Goal: Transaction & Acquisition: Purchase product/service

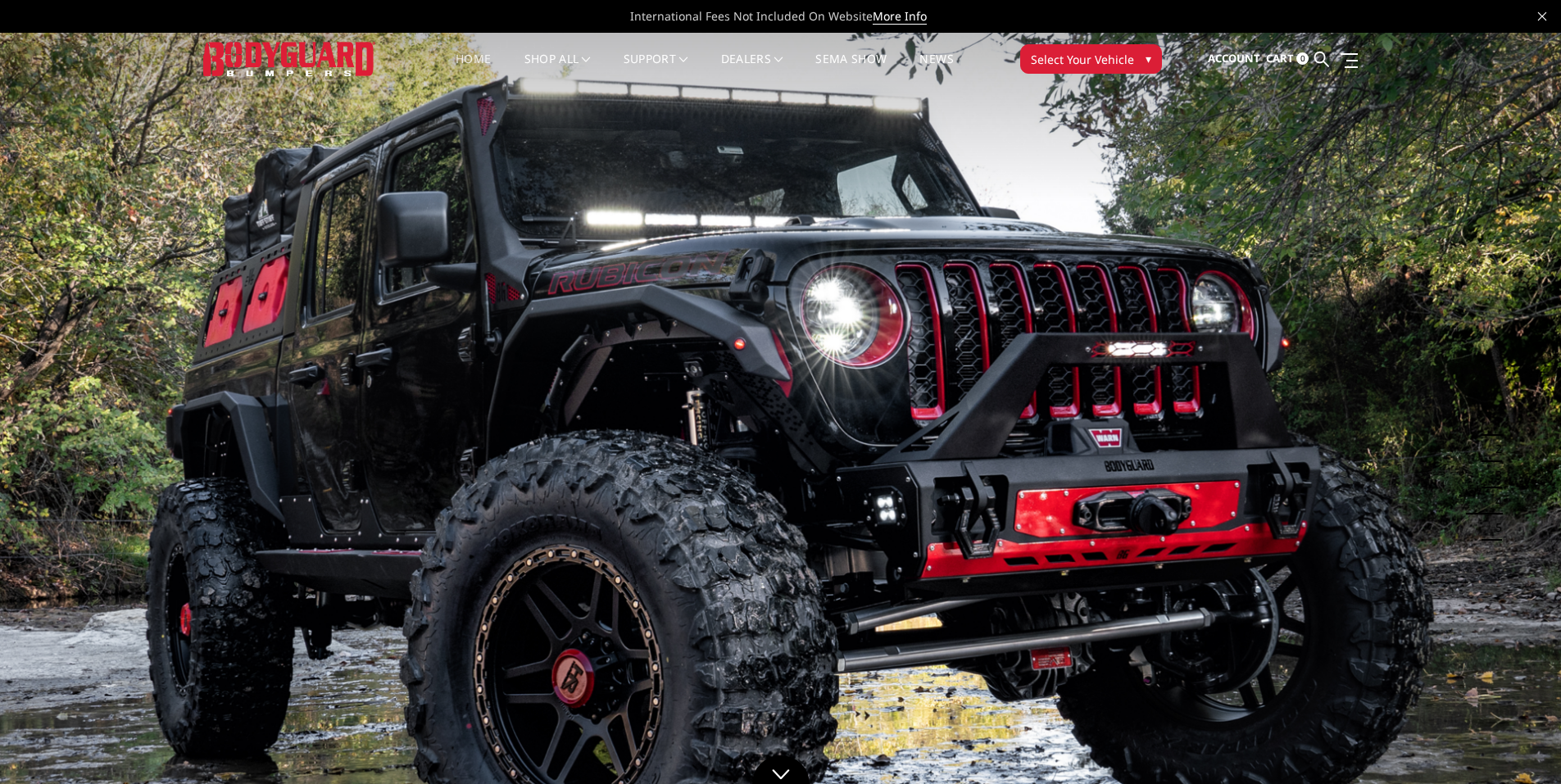
click at [1102, 57] on span "Select Your Vehicle" at bounding box center [1082, 59] width 104 height 17
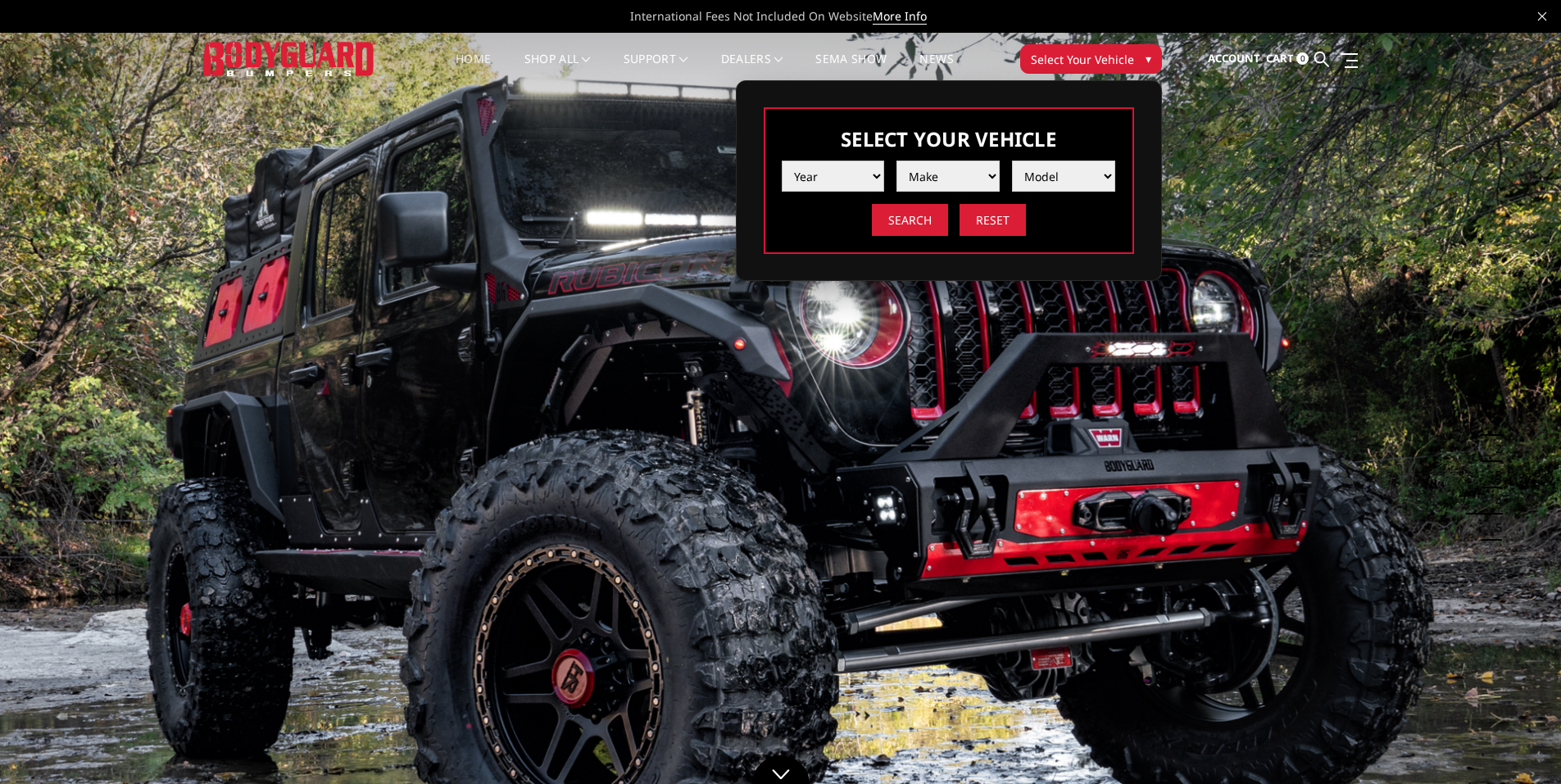
click at [830, 171] on select "Year [DATE] 2024 2023 2022 2021 2020 2019 2018 2017 2016 2015 2014 2013 2012 20…" at bounding box center [833, 175] width 104 height 31
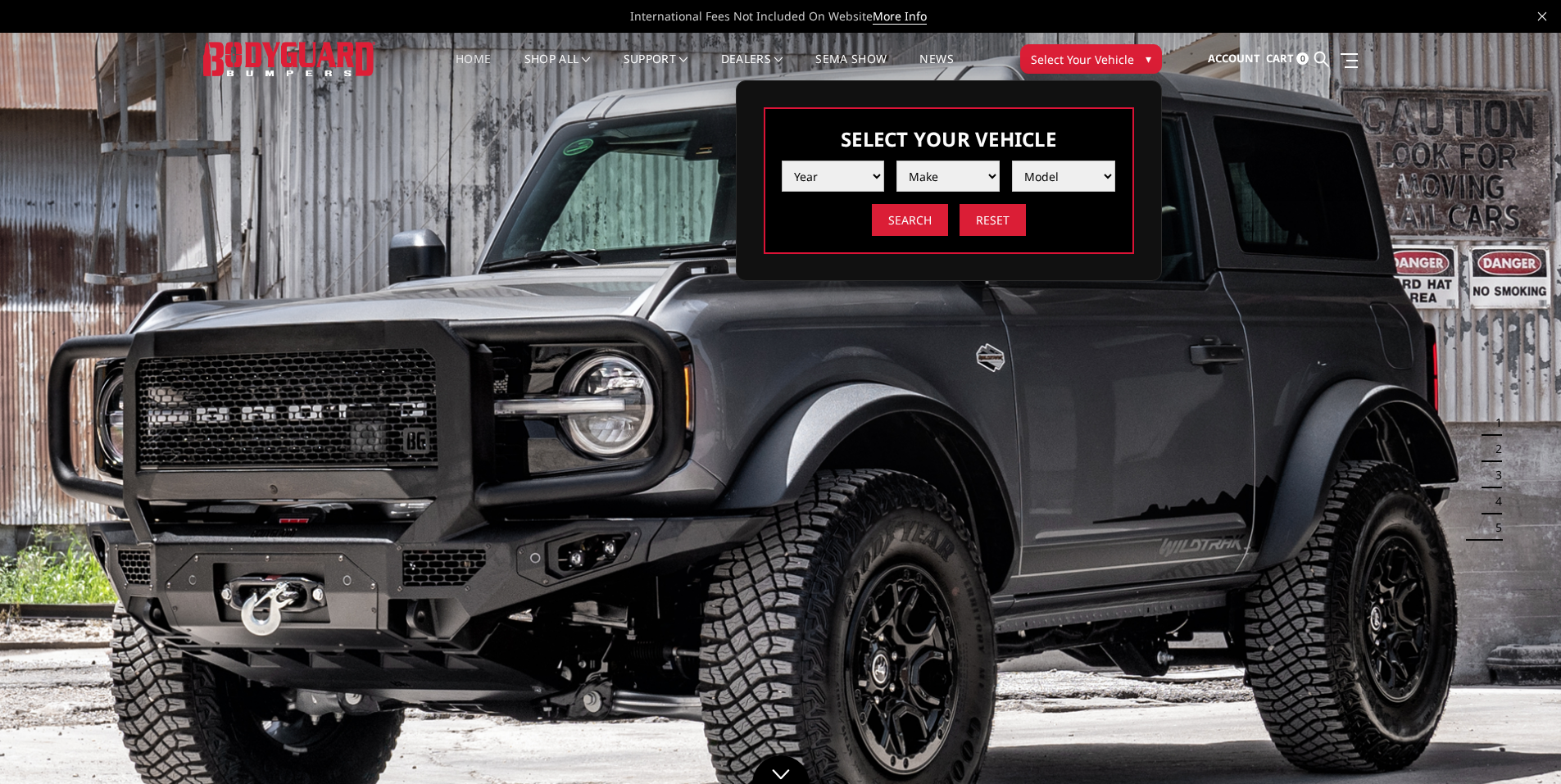
select select "yr_2025"
click at [781, 161] on select "Year [DATE] 2024 2023 2022 2021 2020 2019 2018 2017 2016 2015 2014 2013 2012 20…" at bounding box center [833, 175] width 104 height 31
click at [922, 170] on select "Make Chevrolet Ford GMC Ram Toyota" at bounding box center [948, 175] width 104 height 31
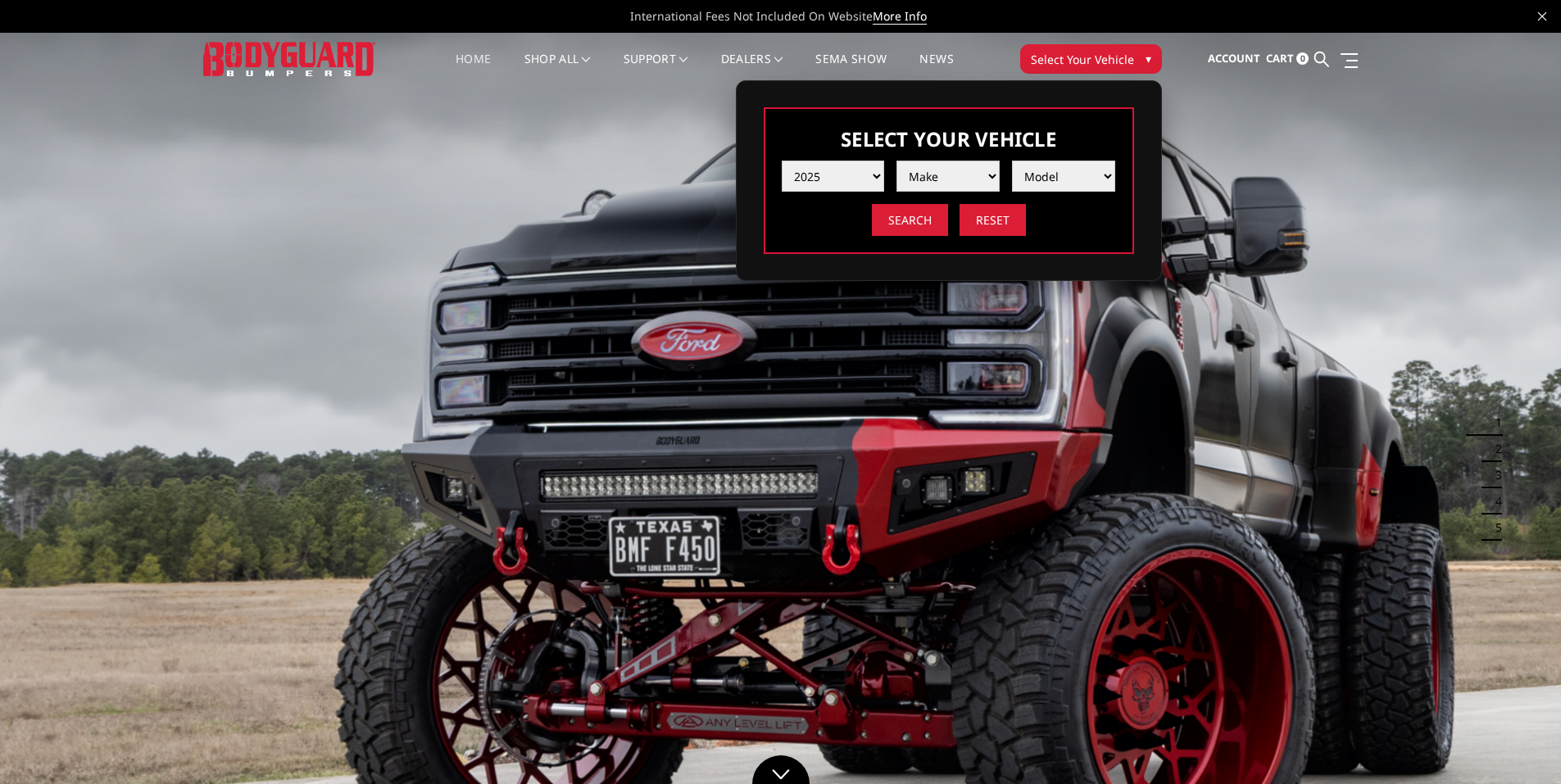
select select "mk_gmc"
click at [896, 161] on select "Make Chevrolet Ford GMC Ram Toyota" at bounding box center [948, 175] width 104 height 31
click at [1050, 177] on select "Model Sierra 1500 Sierra 2500 / 3500" at bounding box center [1063, 175] width 104 height 31
select select "md_sierra-2500-3500"
click at [1012, 161] on select "Model Sierra 1500 Sierra 2500 / 3500" at bounding box center [1063, 175] width 104 height 31
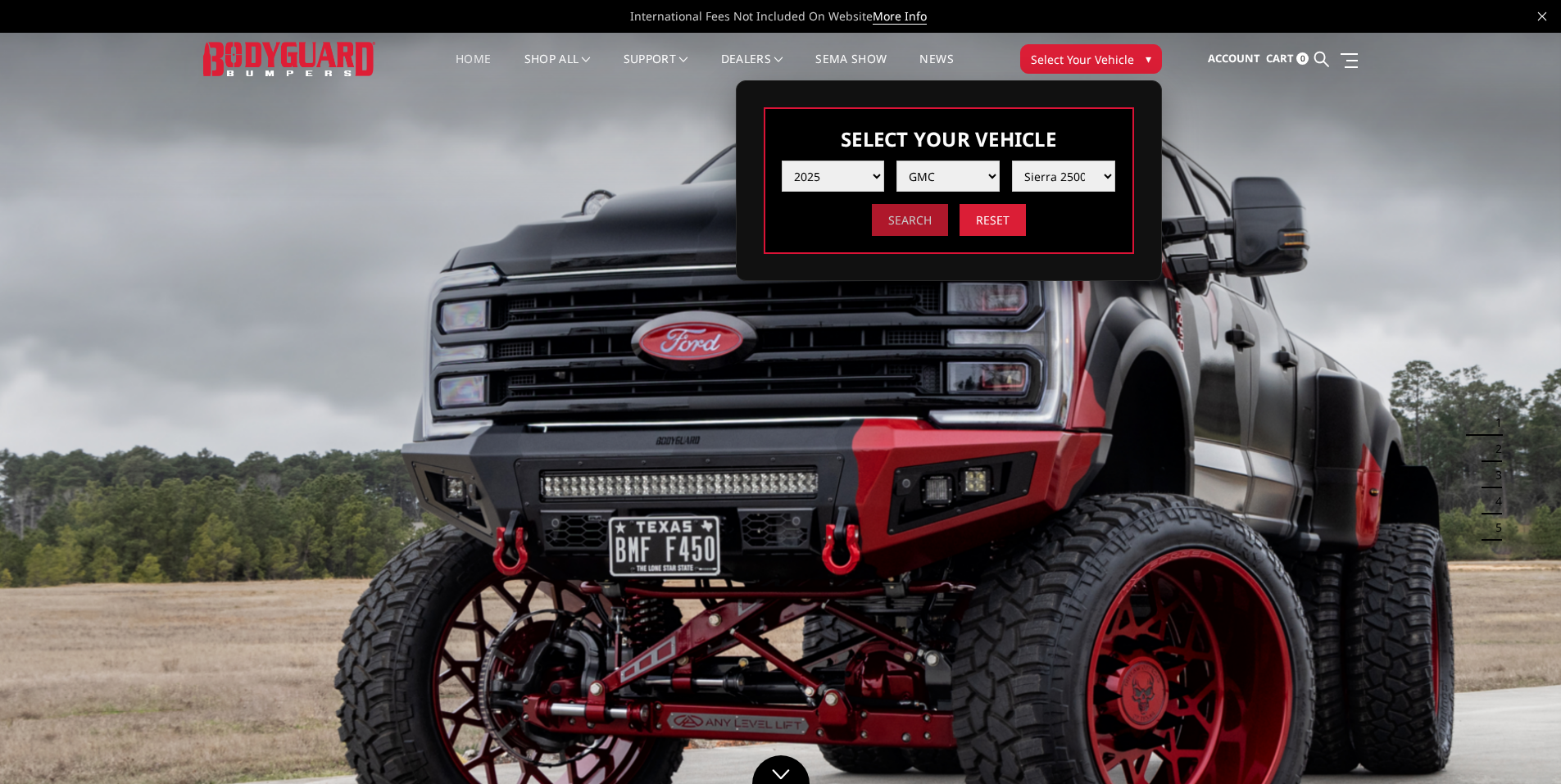
click at [909, 218] on input "Search" at bounding box center [910, 220] width 77 height 32
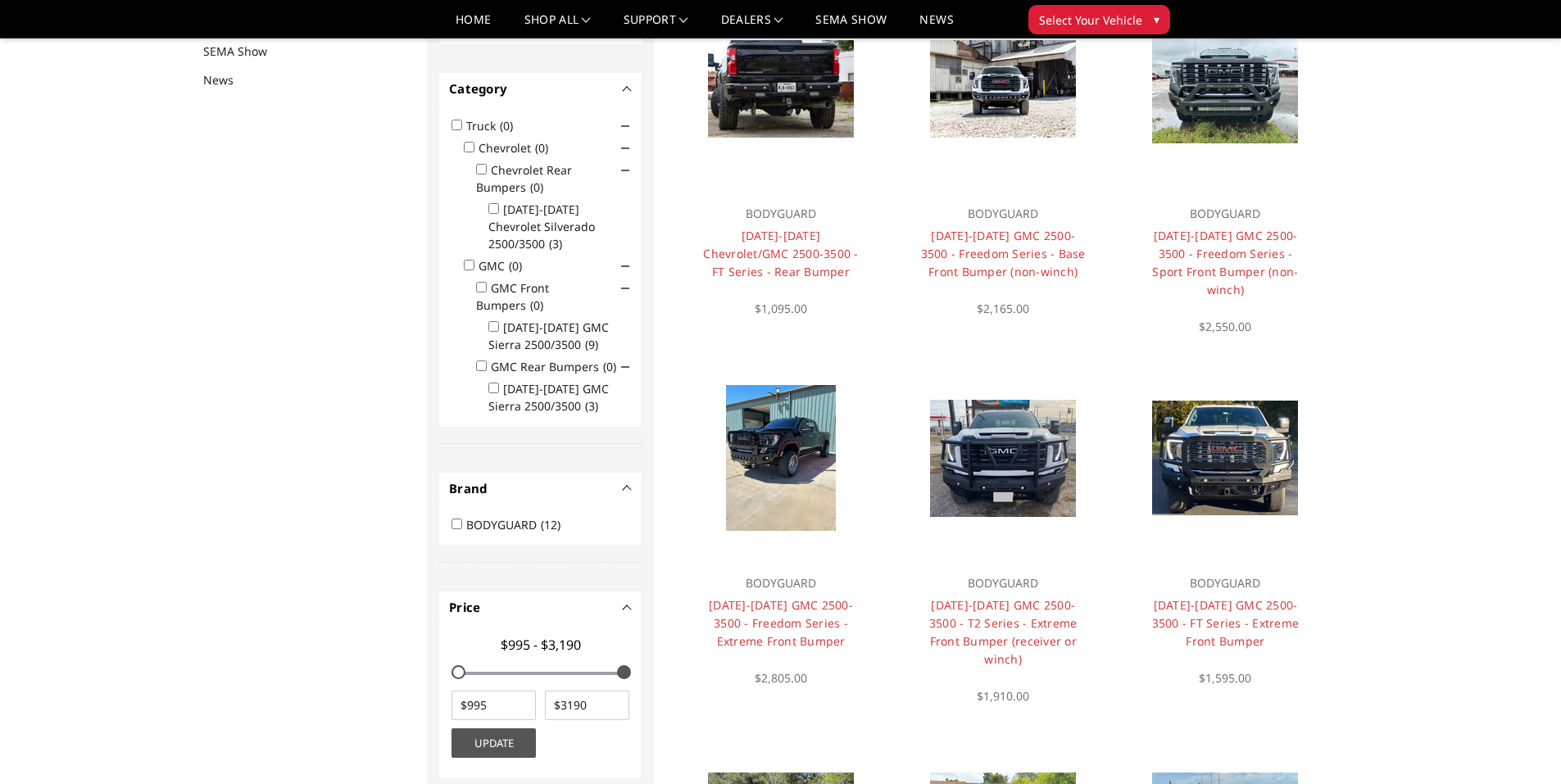
scroll to position [213, 0]
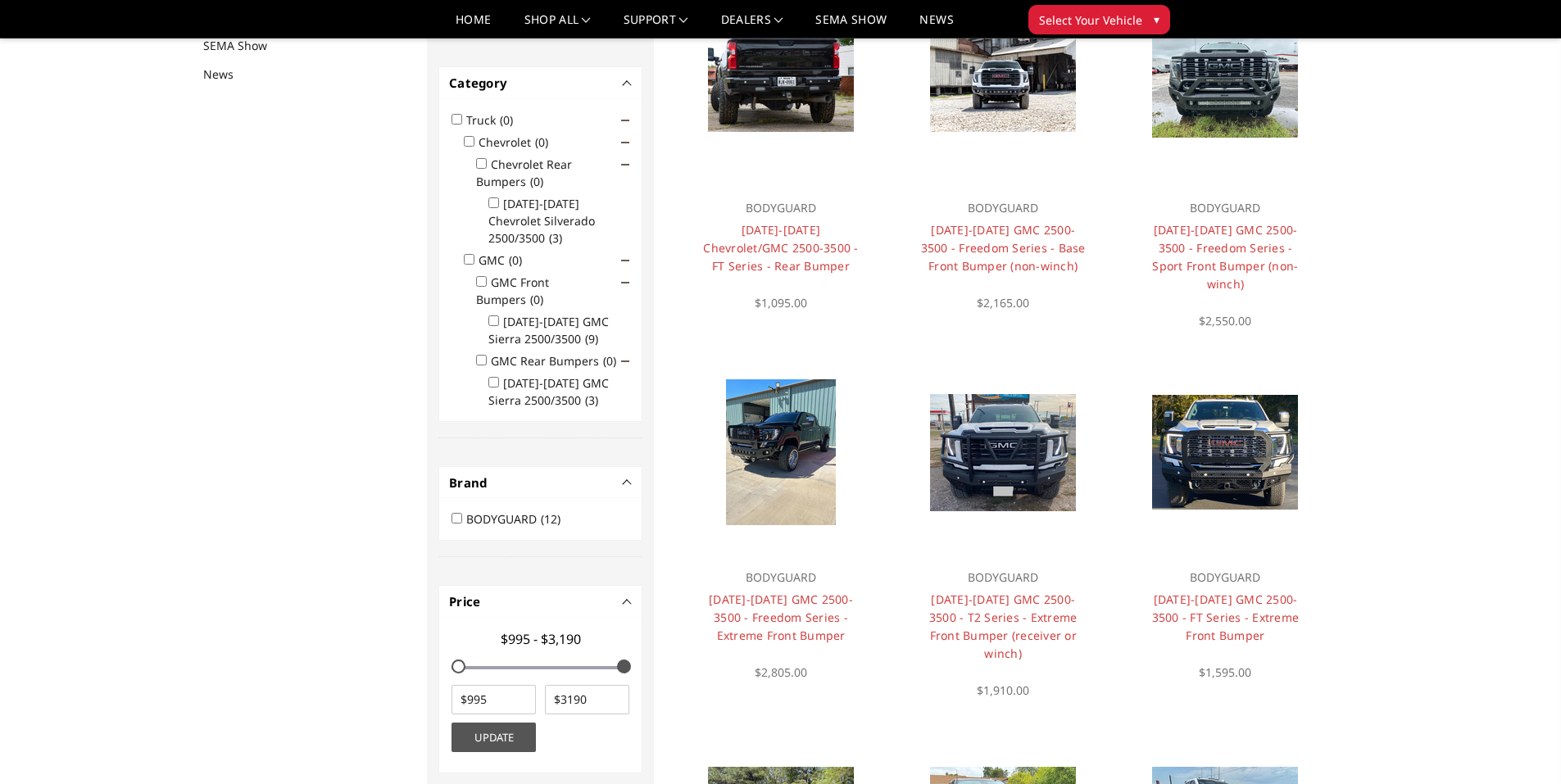
click at [495, 377] on input "2020-2025 GMC Sierra 2500/3500 (3)" at bounding box center [493, 382] width 10 height 10
checkbox input "true"
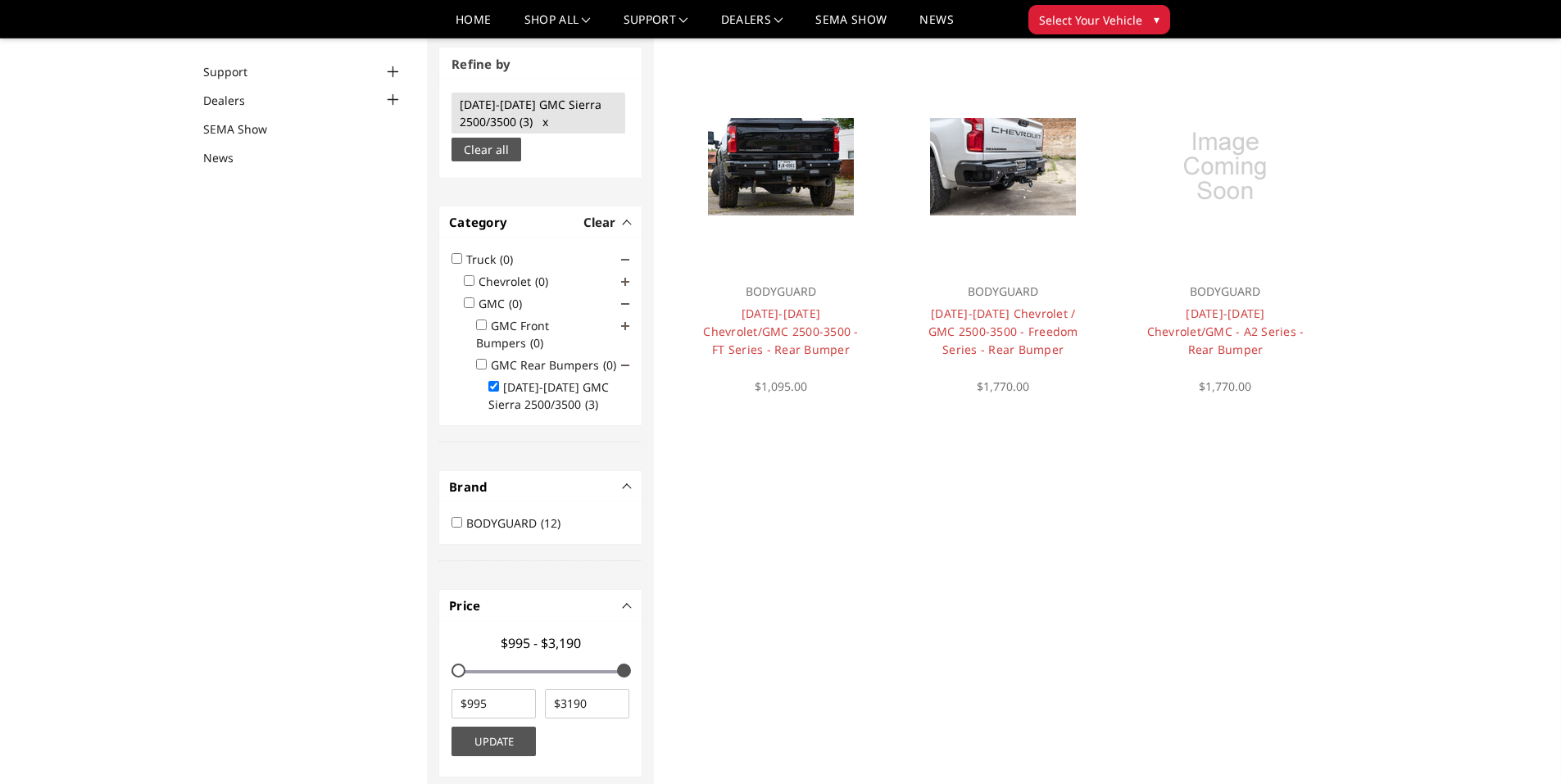
scroll to position [124, 0]
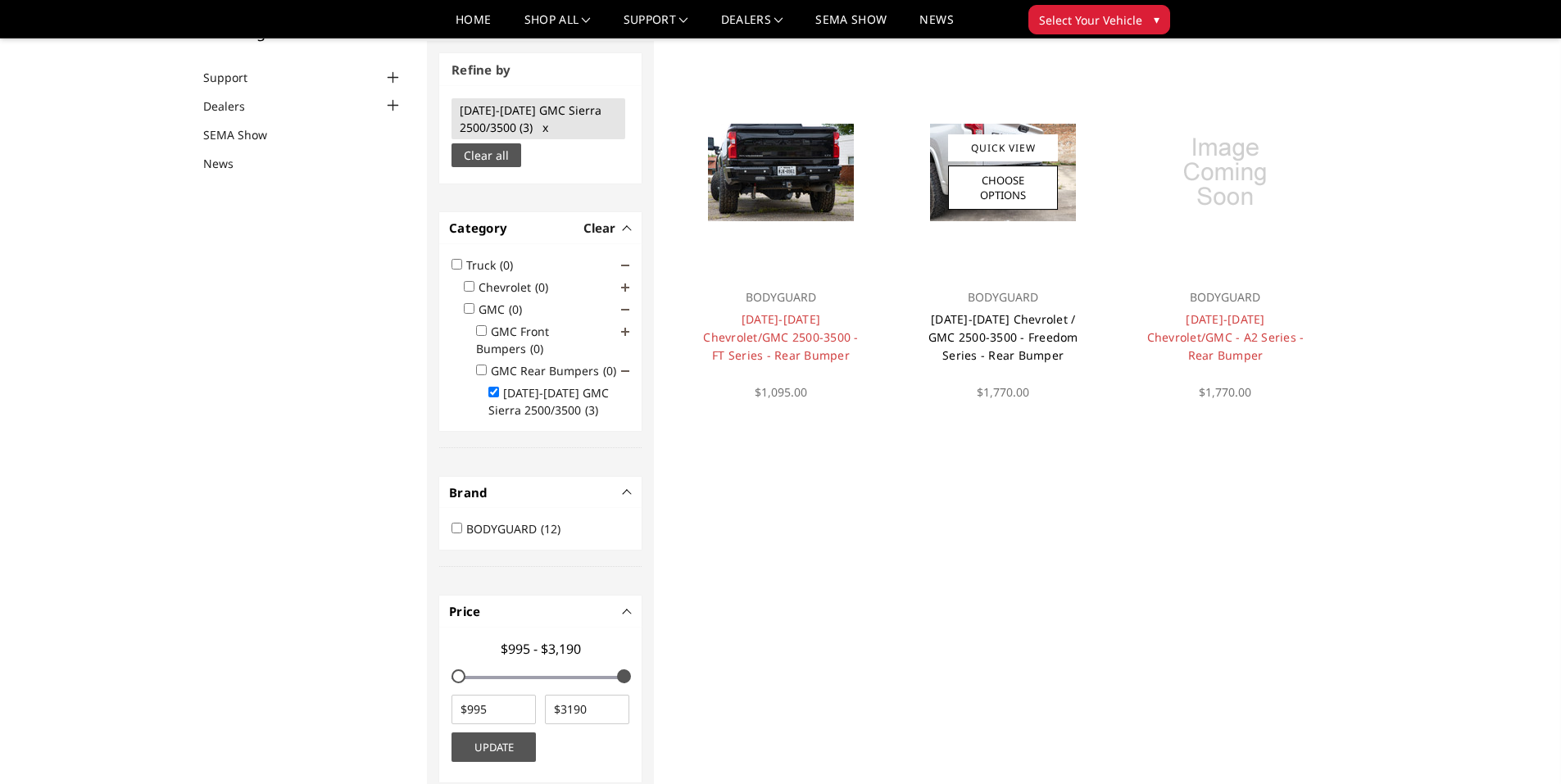
click at [1007, 333] on link "2020-2025 Chevrolet / GMC 2500-3500 - Freedom Series - Rear Bumper" at bounding box center [1003, 336] width 150 height 51
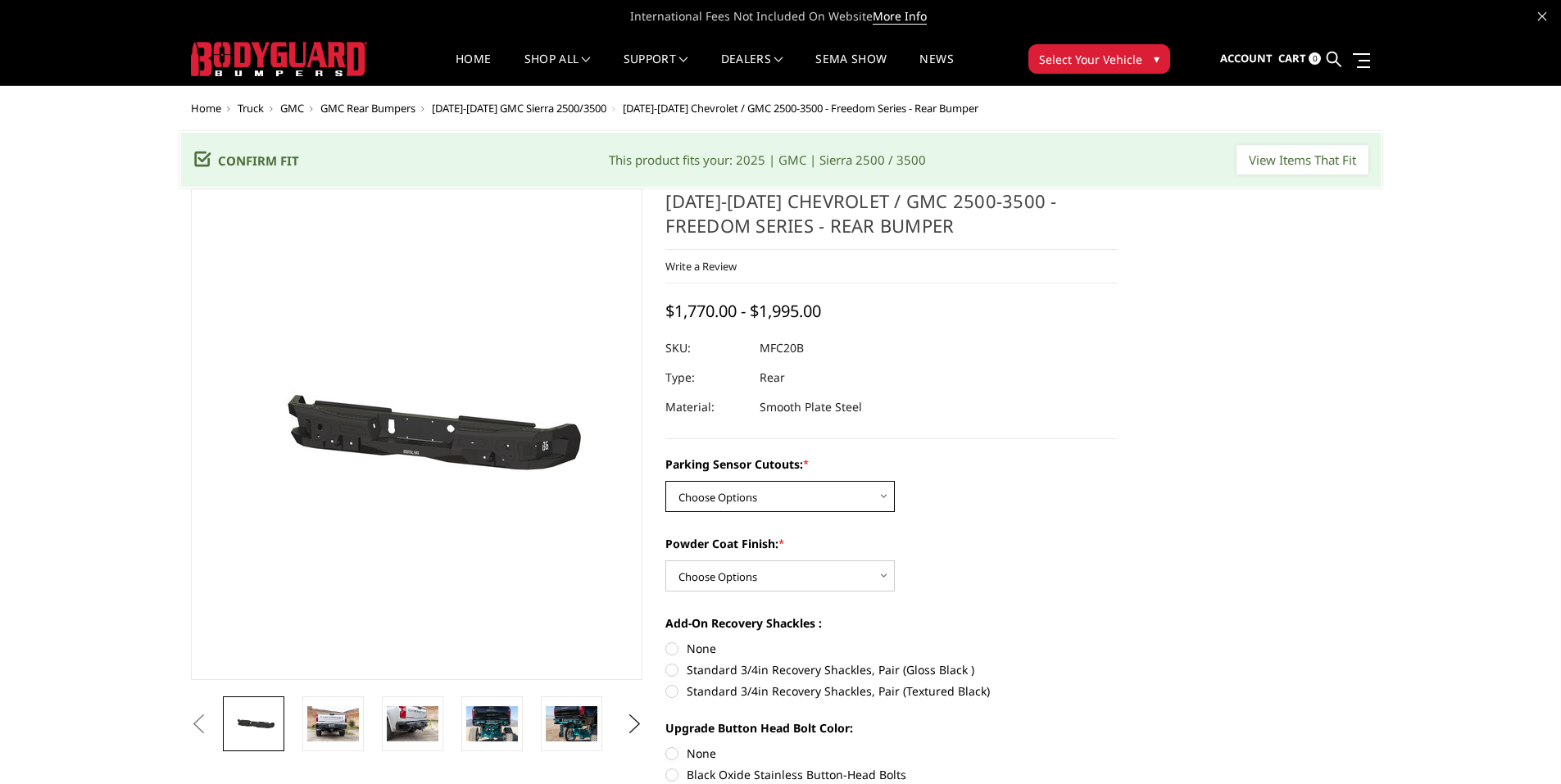
click at [746, 499] on select "Choose Options No - Without Parking Sensor Cutouts Yes - With Parking Sensor Cu…" at bounding box center [780, 496] width 230 height 31
select select "2870"
click at [666, 481] on select "Choose Options No - Without Parking Sensor Cutouts Yes - With Parking Sensor Cu…" at bounding box center [780, 496] width 230 height 31
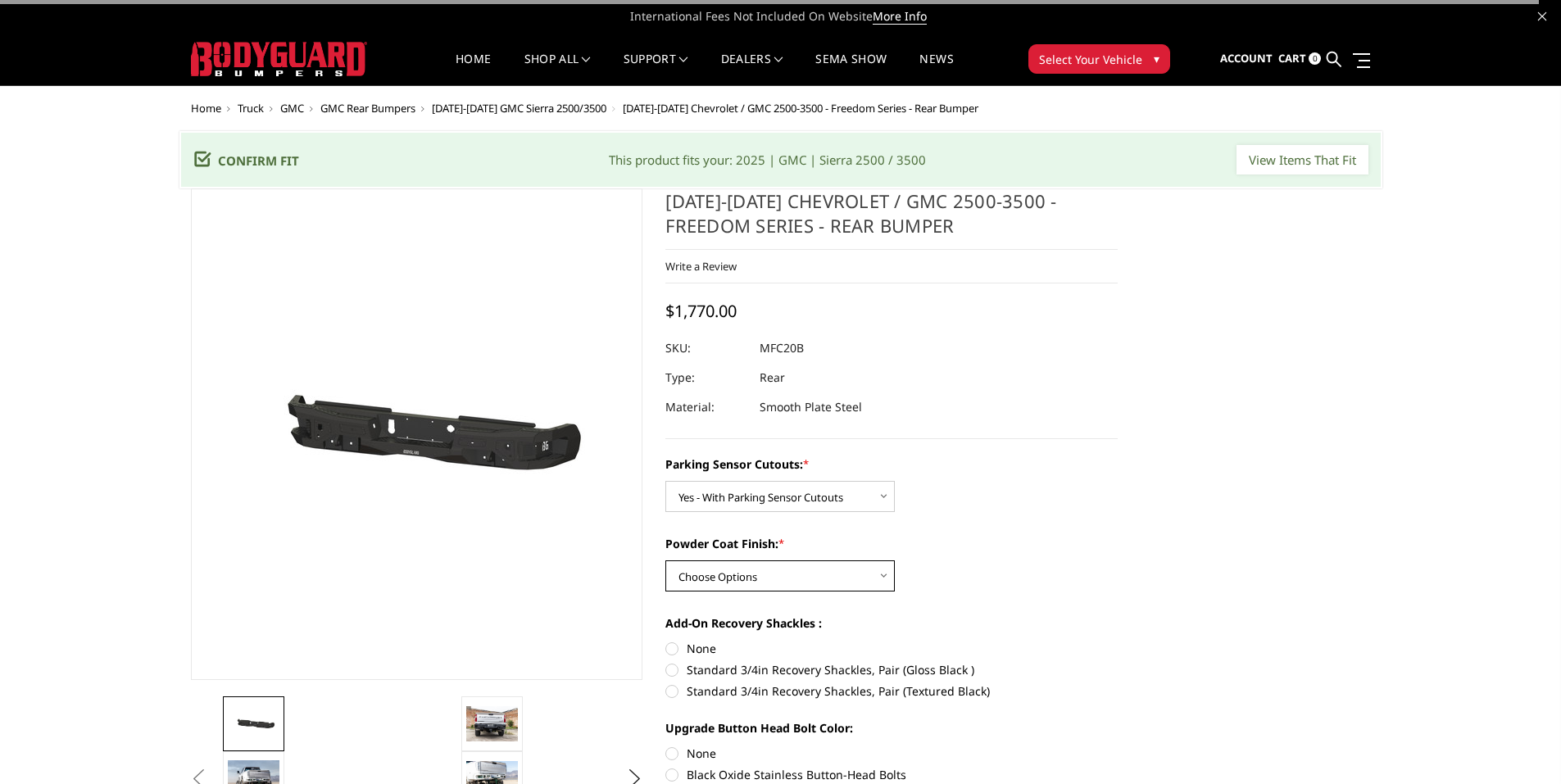
click at [737, 567] on select "Choose Options Bare Metal Texture Black Powder Coat" at bounding box center [780, 575] width 230 height 31
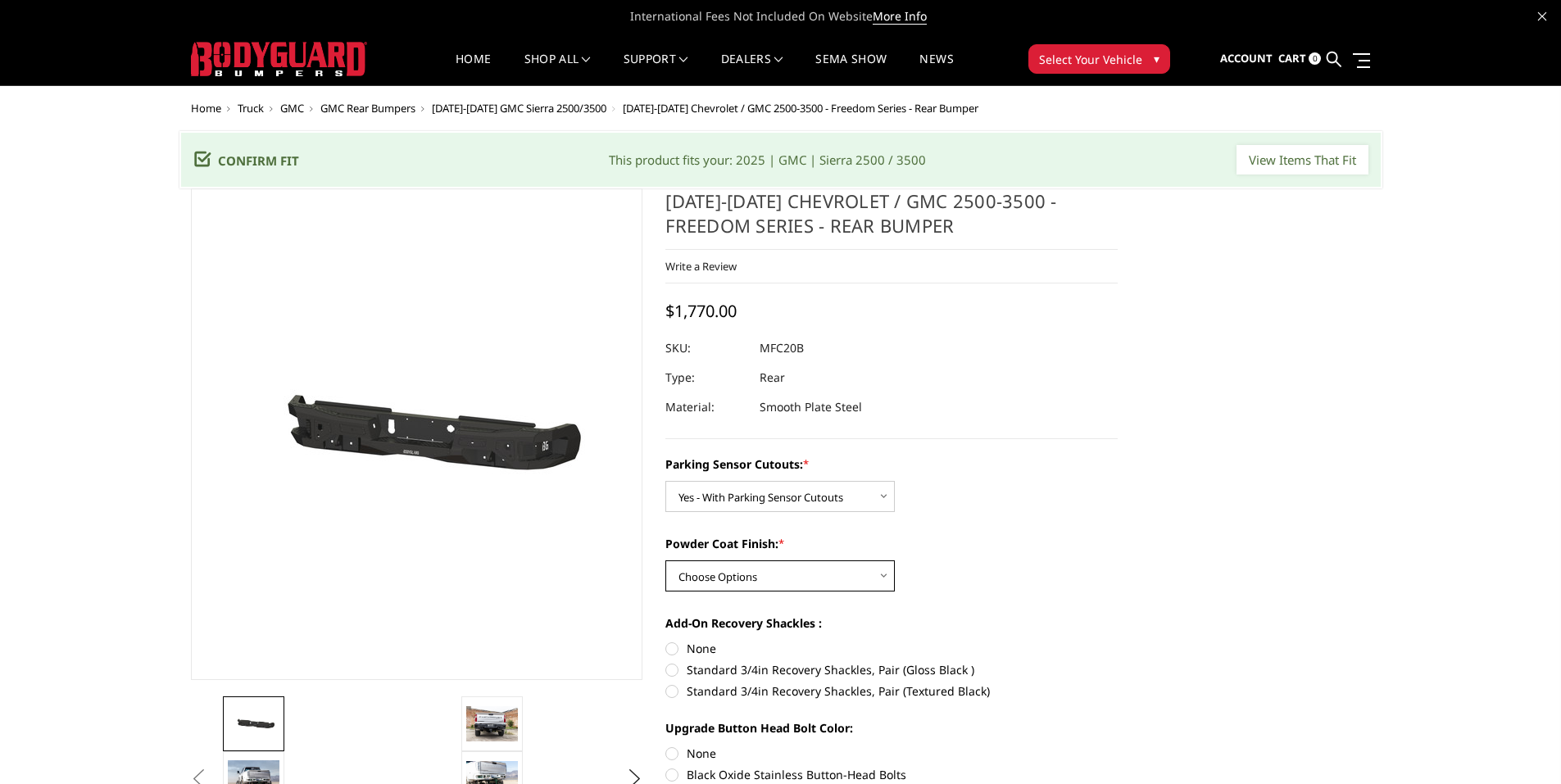
select select "2872"
click at [666, 560] on select "Choose Options Bare Metal Texture Black Powder Coat" at bounding box center [780, 575] width 230 height 31
click at [679, 647] on label "None" at bounding box center [892, 648] width 452 height 17
click at [666, 640] on input "None" at bounding box center [666, 639] width 1 height 1
radio input "true"
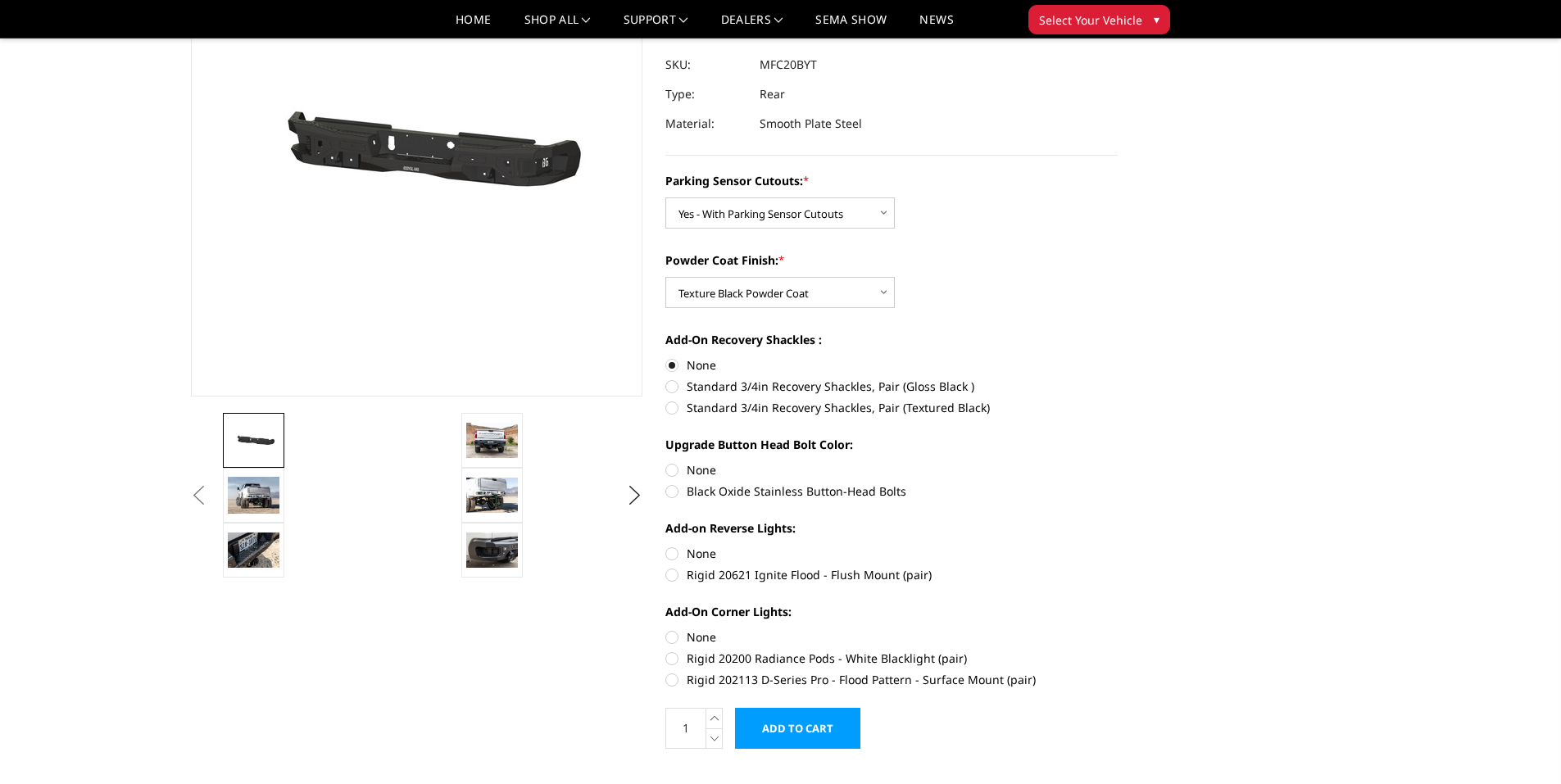
scroll to position [245, 0]
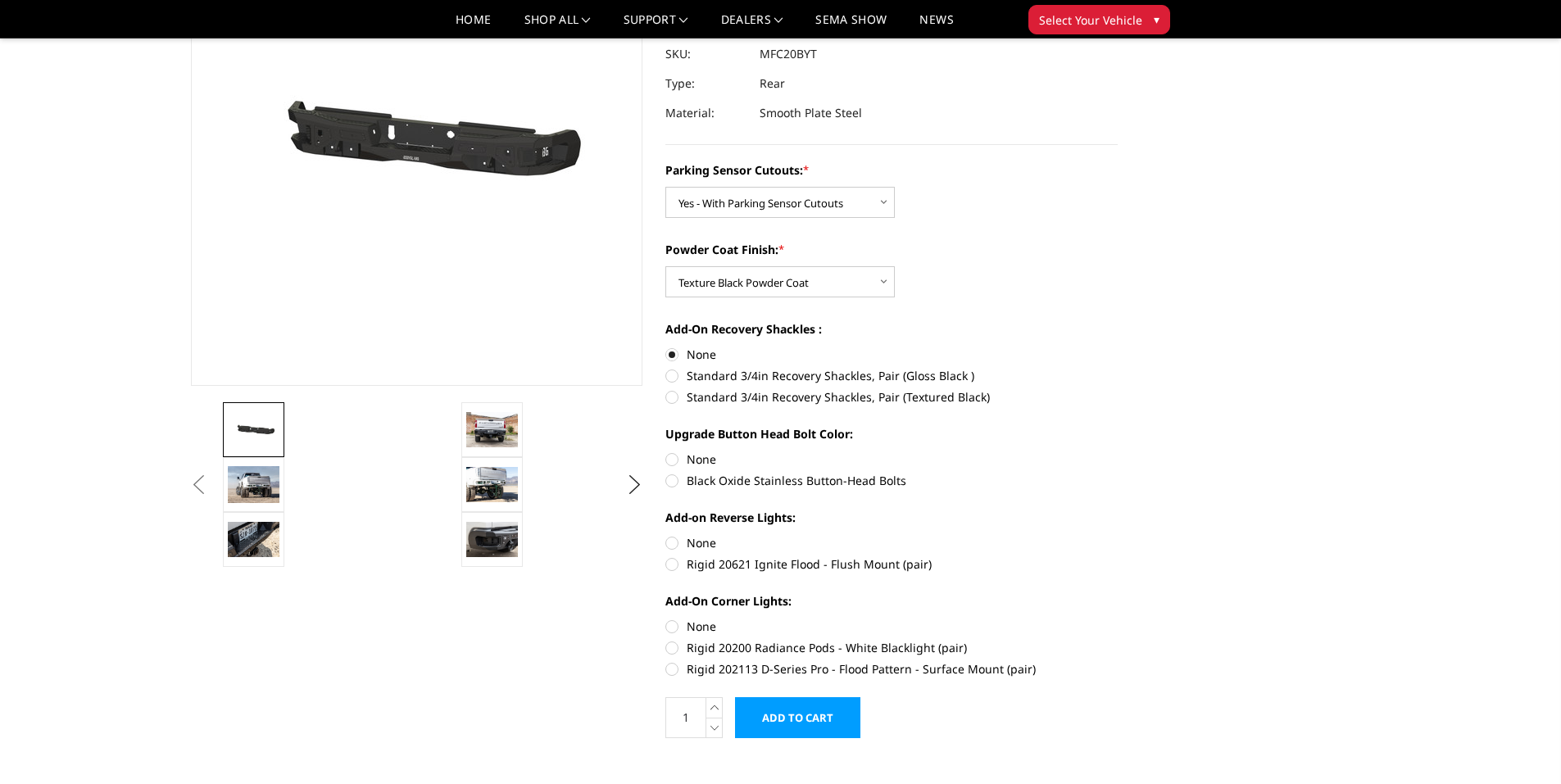
click at [671, 478] on label "Black Oxide Stainless Button-Head Bolts" at bounding box center [892, 480] width 452 height 17
click at [1118, 452] on input "Black Oxide Stainless Button-Head Bolts" at bounding box center [1118, 451] width 1 height 1
radio input "true"
click at [678, 566] on label "Rigid 20621 Ignite Flood - Flush Mount (pair)" at bounding box center [892, 564] width 452 height 17
click at [1118, 535] on input "Rigid 20621 Ignite Flood - Flush Mount (pair)" at bounding box center [1118, 534] width 1 height 1
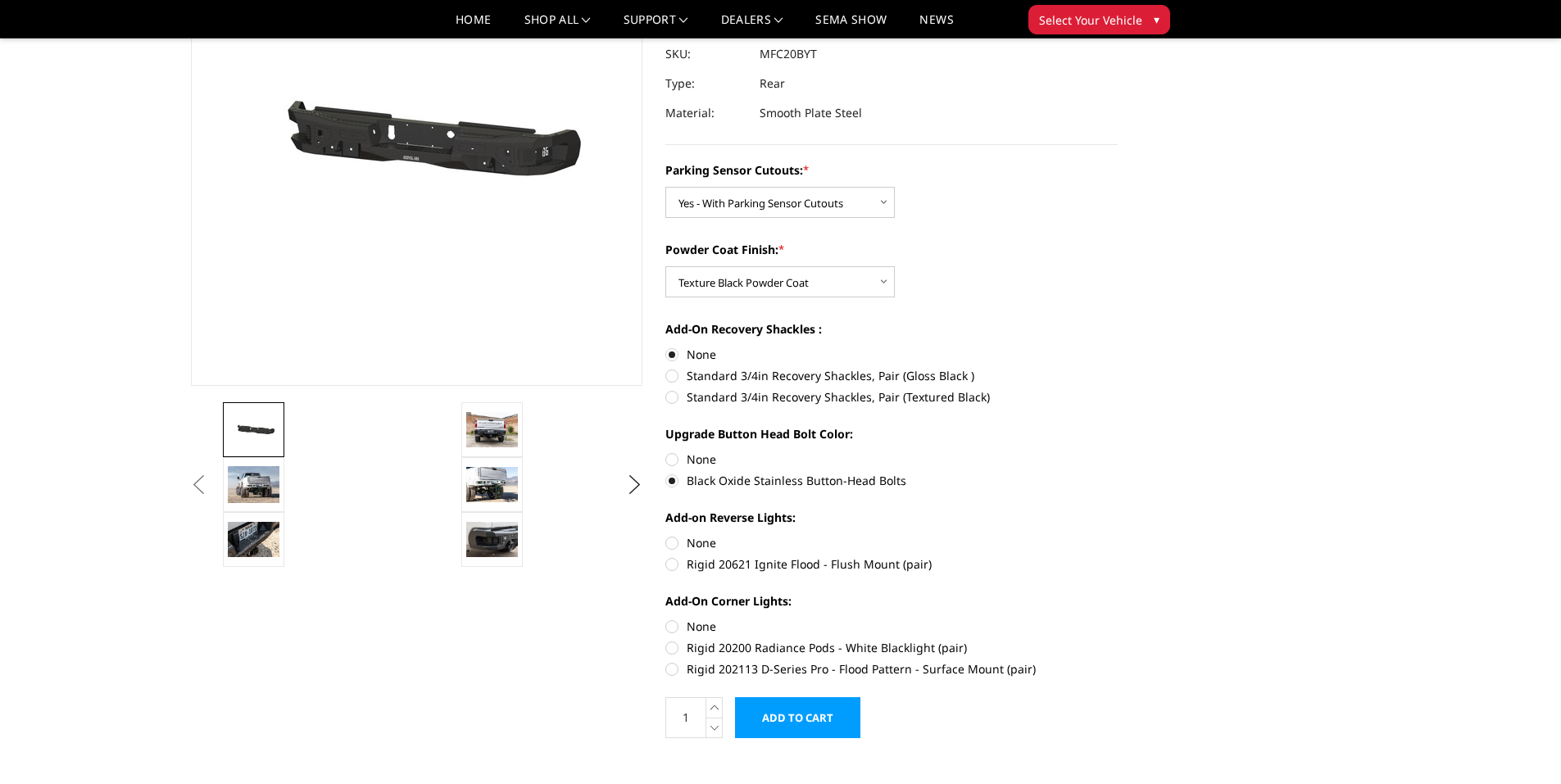
radio input "true"
click at [672, 664] on label "Rigid 202113 D-Series Pro - Flood Pattern - Surface Mount (pair)" at bounding box center [892, 668] width 452 height 17
click at [1118, 639] on input "Rigid 202113 D-Series Pro - Flood Pattern - Surface Mount (pair)" at bounding box center [1118, 638] width 1 height 1
radio input "true"
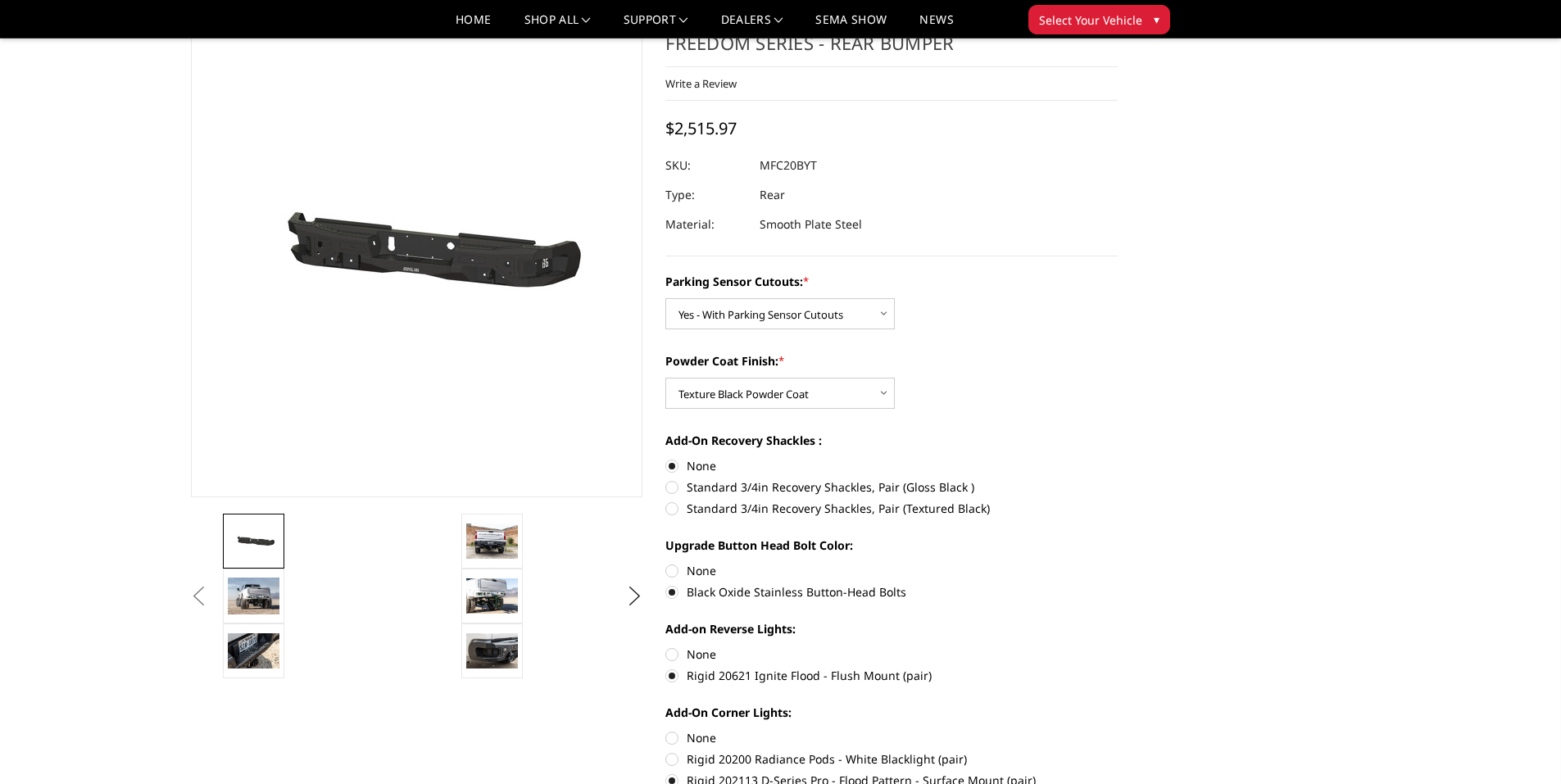
scroll to position [164, 0]
